Goal: Task Accomplishment & Management: Use online tool/utility

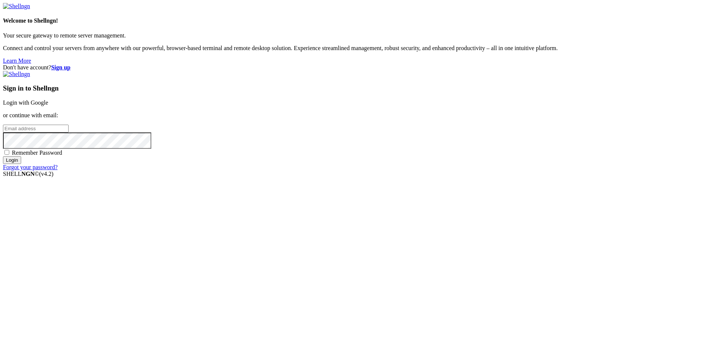
click at [69, 132] on input "email" at bounding box center [36, 129] width 66 height 8
paste input "[EMAIL_ADDRESS][DOMAIN_NAME]"
type input "[EMAIL_ADDRESS][DOMAIN_NAME]"
click at [21, 164] on input "Login" at bounding box center [12, 160] width 18 height 8
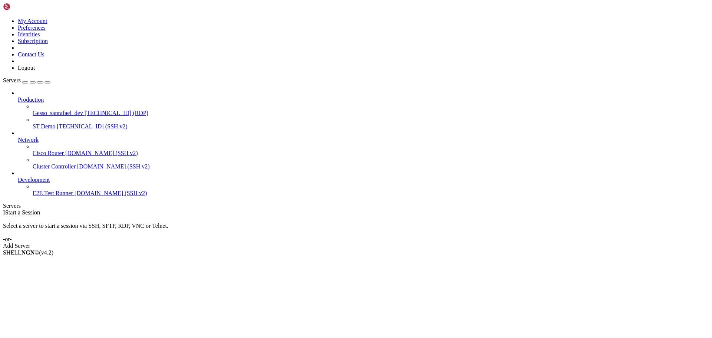
click at [85, 110] on span "[TECHNICAL_ID] (RDP)" at bounding box center [117, 113] width 64 height 6
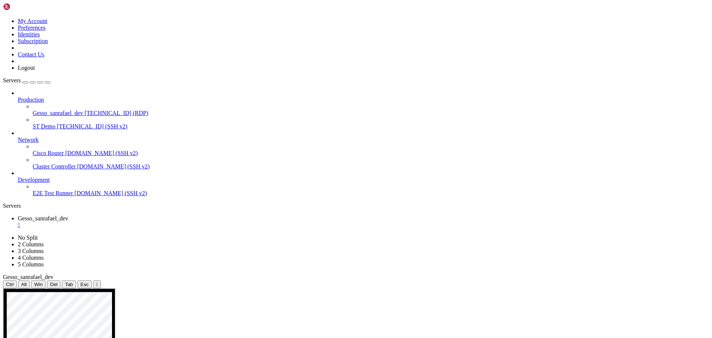
click at [155, 222] on div "" at bounding box center [363, 225] width 691 height 7
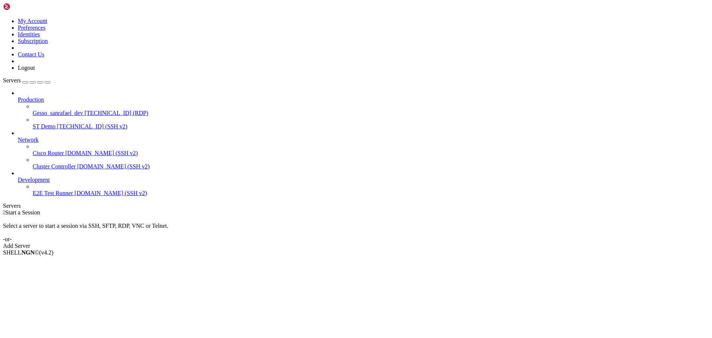
click at [49, 123] on span "ST Demo" at bounding box center [44, 126] width 23 height 6
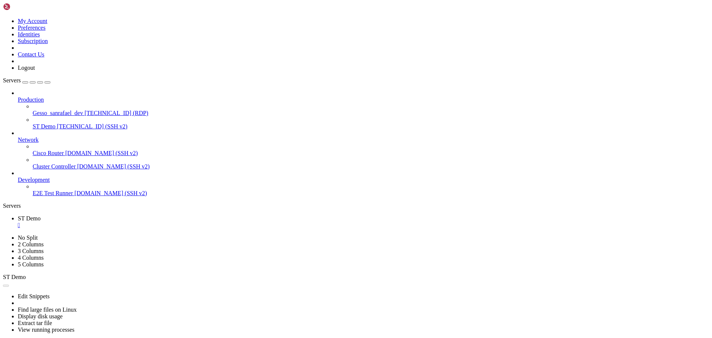
click at [47, 82] on icon "button" at bounding box center [47, 82] width 0 height 0
click at [6, 202] on div "Servers" at bounding box center [356, 205] width 706 height 7
click at [135, 222] on div "" at bounding box center [363, 225] width 691 height 7
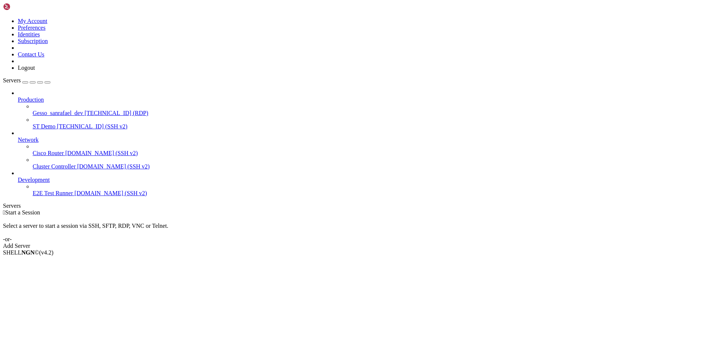
click at [85, 110] on span "[TECHNICAL_ID] (RDP)" at bounding box center [117, 113] width 64 height 6
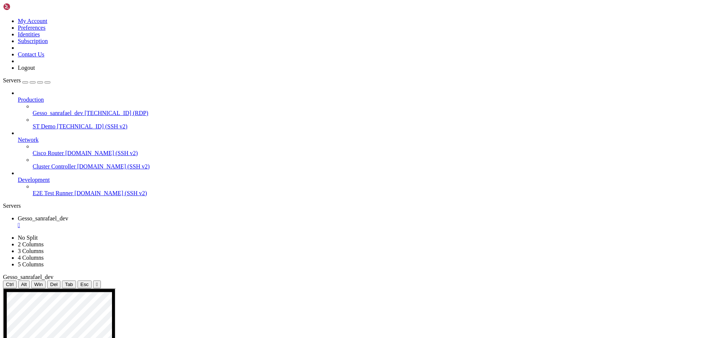
click at [47, 82] on icon "button" at bounding box center [47, 82] width 0 height 0
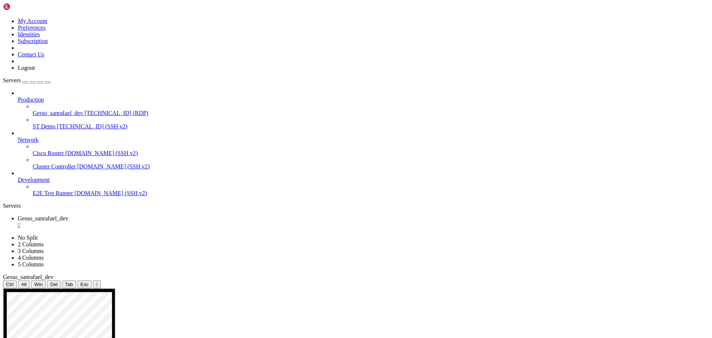
drag, startPoint x: 223, startPoint y: 427, endPoint x: 210, endPoint y: 429, distance: 13.5
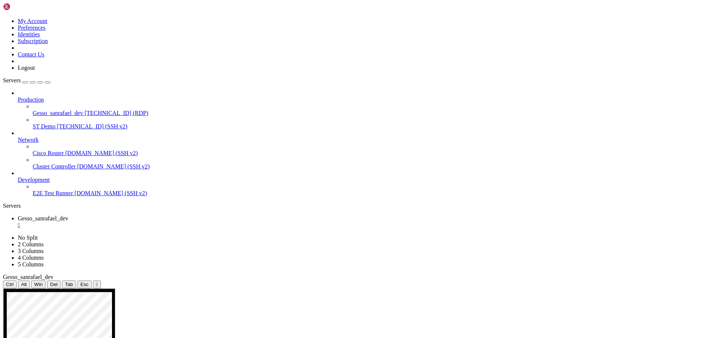
drag, startPoint x: 222, startPoint y: 427, endPoint x: 148, endPoint y: 429, distance: 74.9
drag, startPoint x: 223, startPoint y: 427, endPoint x: 146, endPoint y: 428, distance: 76.7
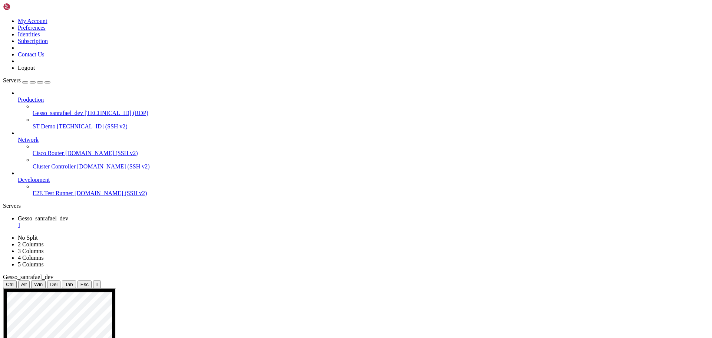
drag, startPoint x: 83, startPoint y: 384, endPoint x: 243, endPoint y: 415, distance: 163.3
drag, startPoint x: 84, startPoint y: 377, endPoint x: 210, endPoint y: 420, distance: 133.5
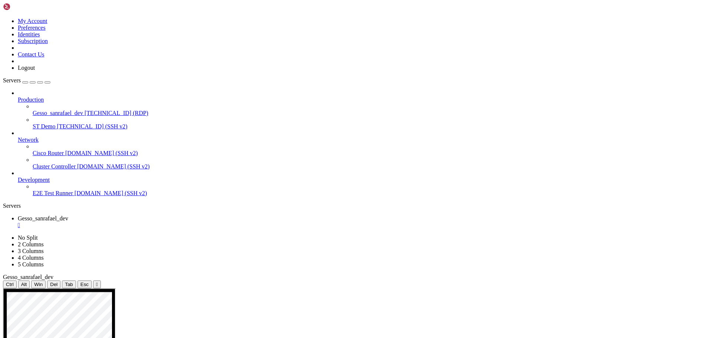
click at [3, 202] on div "Servers" at bounding box center [356, 205] width 706 height 7
click at [47, 82] on icon "button" at bounding box center [47, 82] width 0 height 0
